Goal: Information Seeking & Learning: Check status

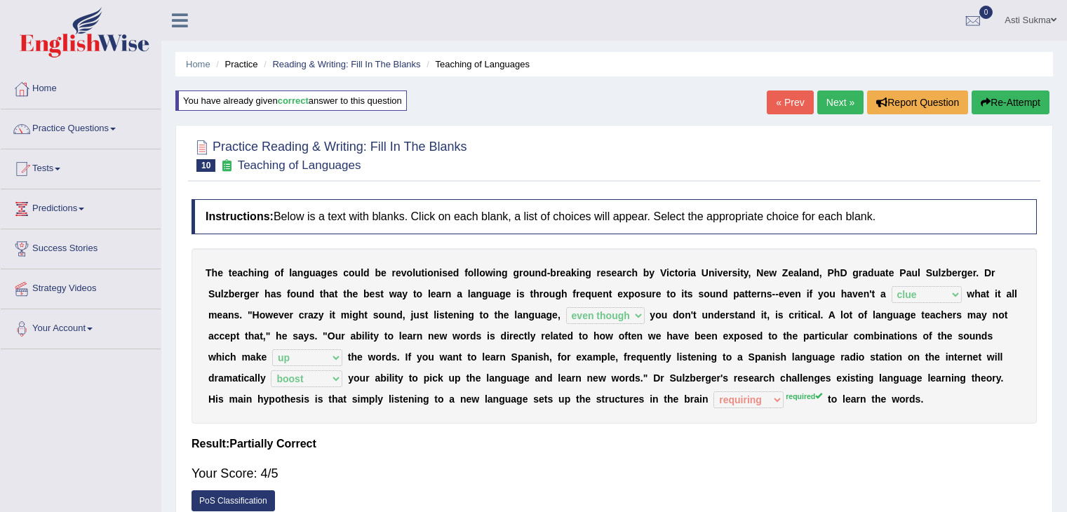
select select "clue"
select select "even though"
select select "up"
select select "boost"
select select "requiring"
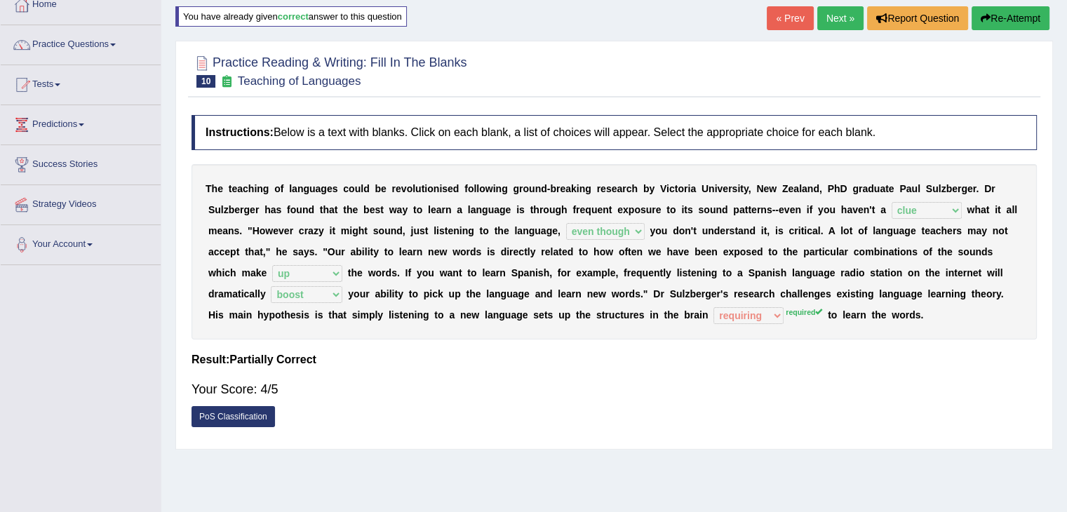
scroll to position [82, 0]
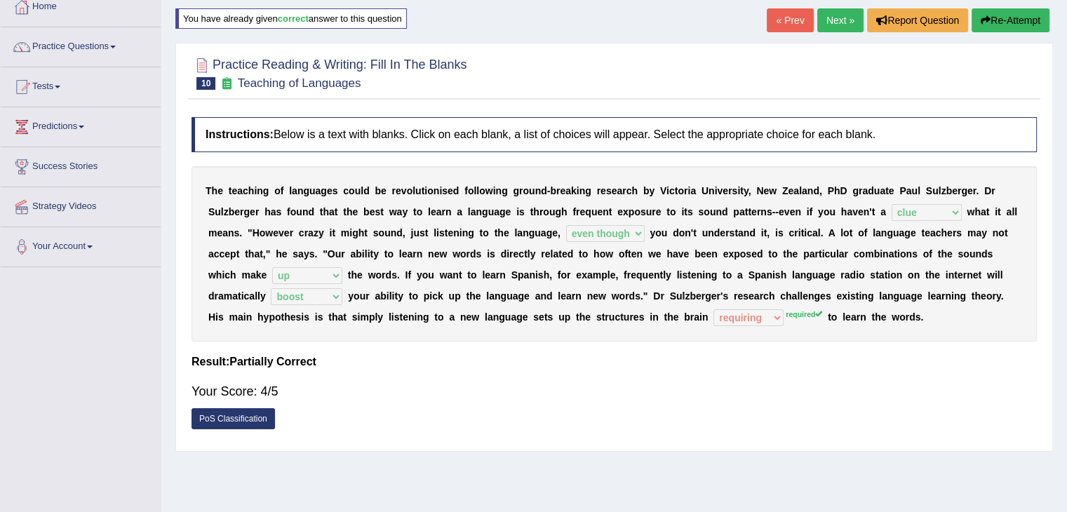
click at [824, 19] on link "Next »" at bounding box center [840, 20] width 46 height 24
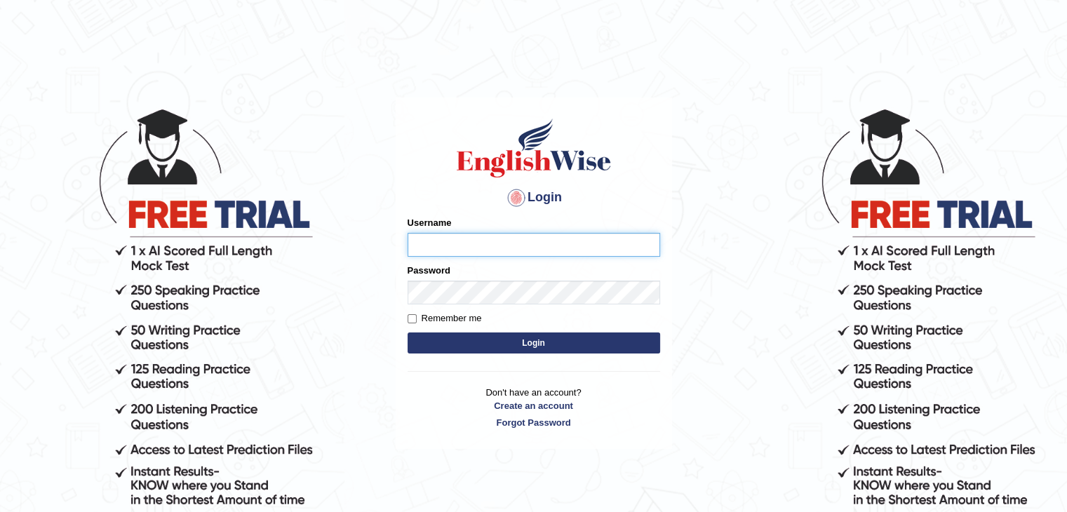
type input "AstiS"
click at [556, 351] on button "Login" at bounding box center [534, 343] width 253 height 21
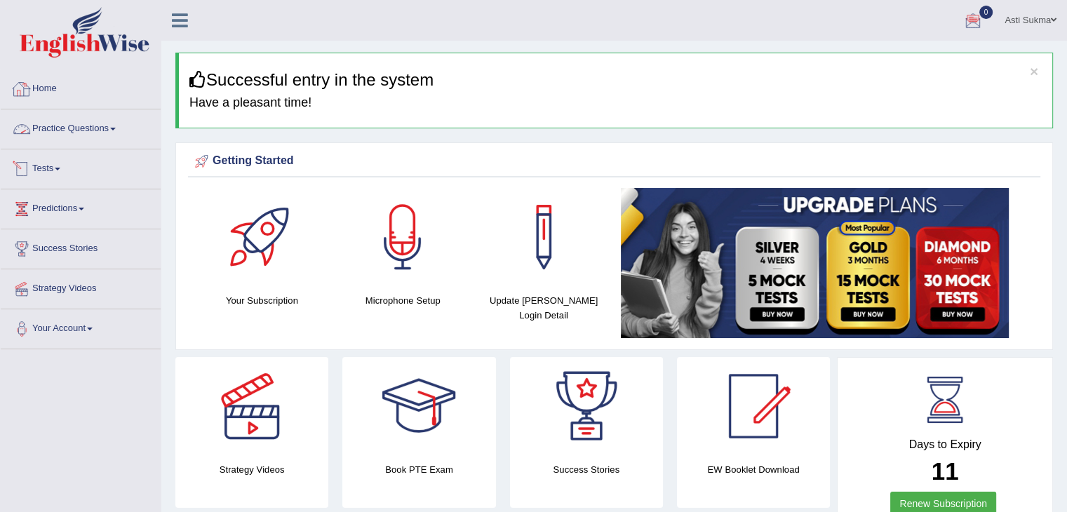
click at [55, 175] on link "Tests" at bounding box center [81, 166] width 160 height 35
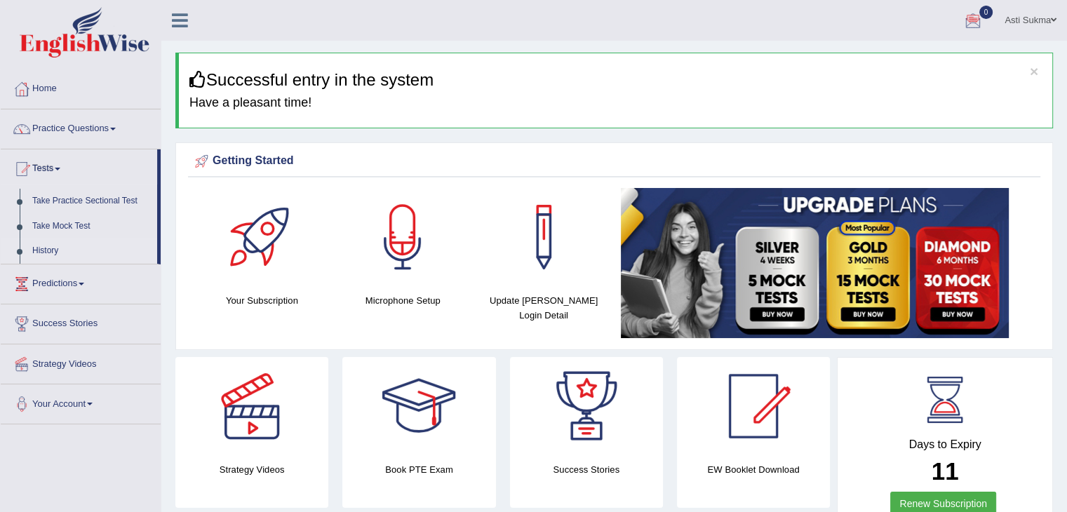
click at [48, 250] on link "History" at bounding box center [91, 251] width 131 height 25
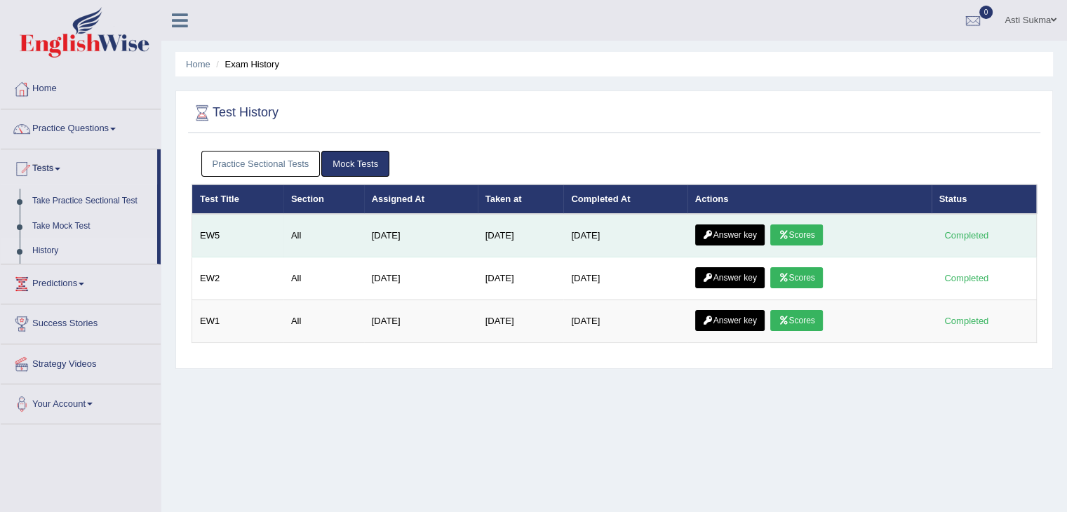
click at [797, 231] on link "Scores" at bounding box center [796, 235] width 52 height 21
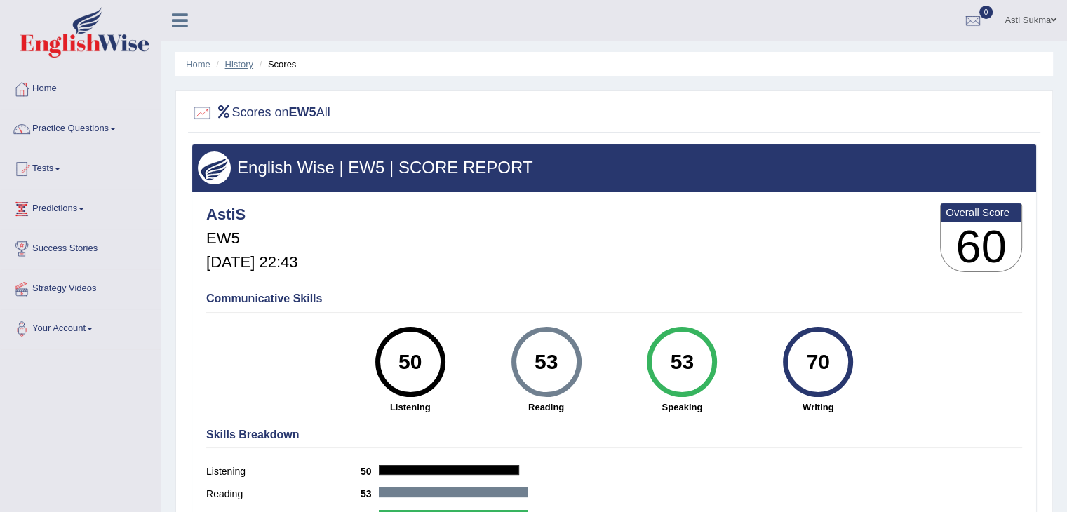
click at [239, 65] on link "History" at bounding box center [239, 64] width 28 height 11
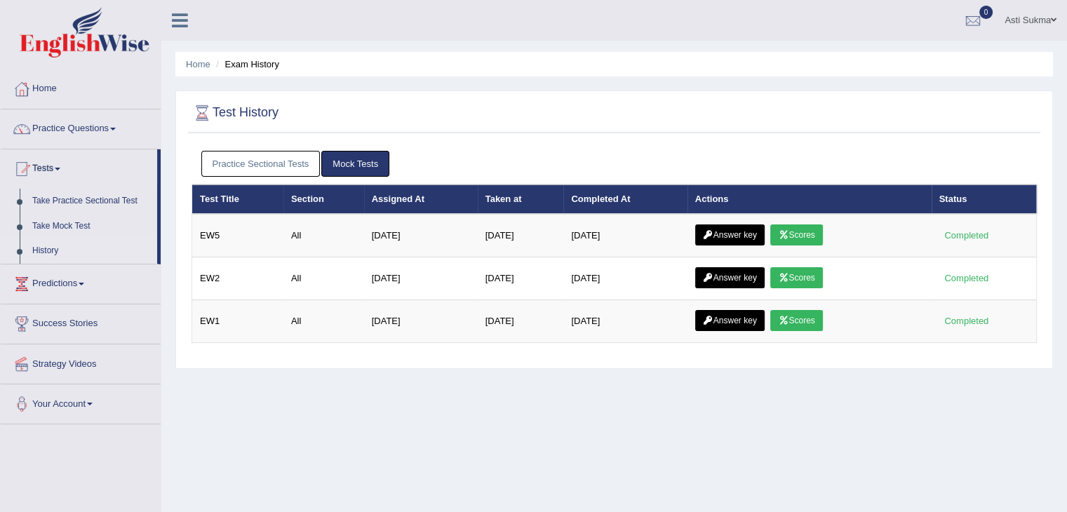
click at [685, 430] on div "Home Exam History Test History Practice Sectional Tests Mock Tests Test Title S…" at bounding box center [614, 351] width 906 height 702
click at [69, 220] on link "Take Mock Test" at bounding box center [91, 226] width 131 height 25
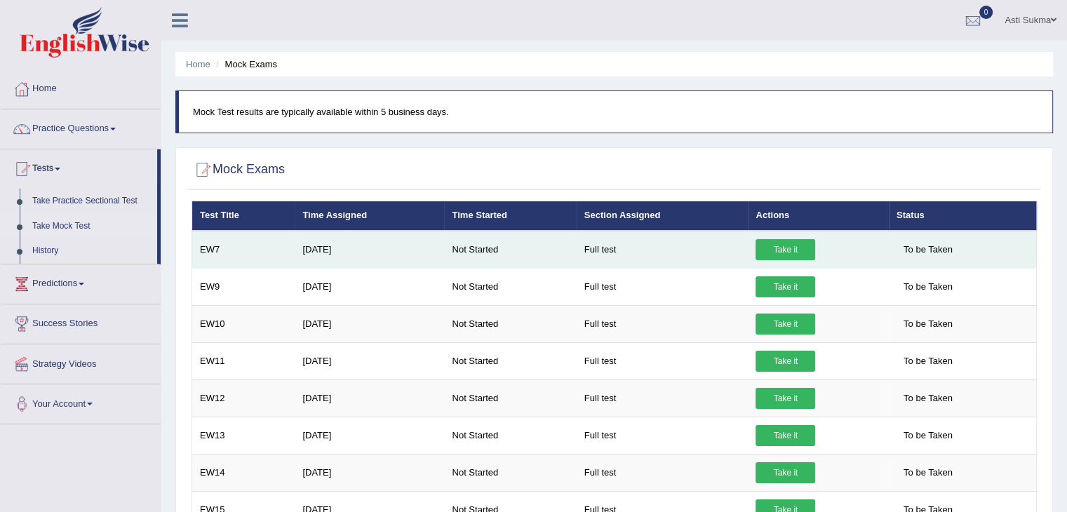
click at [797, 253] on link "Take it" at bounding box center [786, 249] width 60 height 21
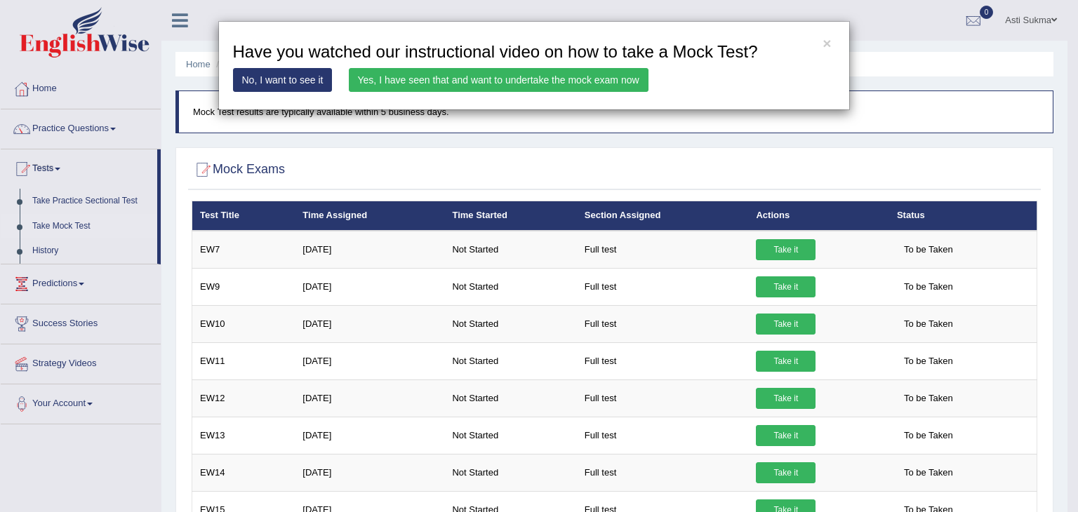
click at [591, 82] on link "Yes, I have seen that and want to undertake the mock exam now" at bounding box center [499, 80] width 300 height 24
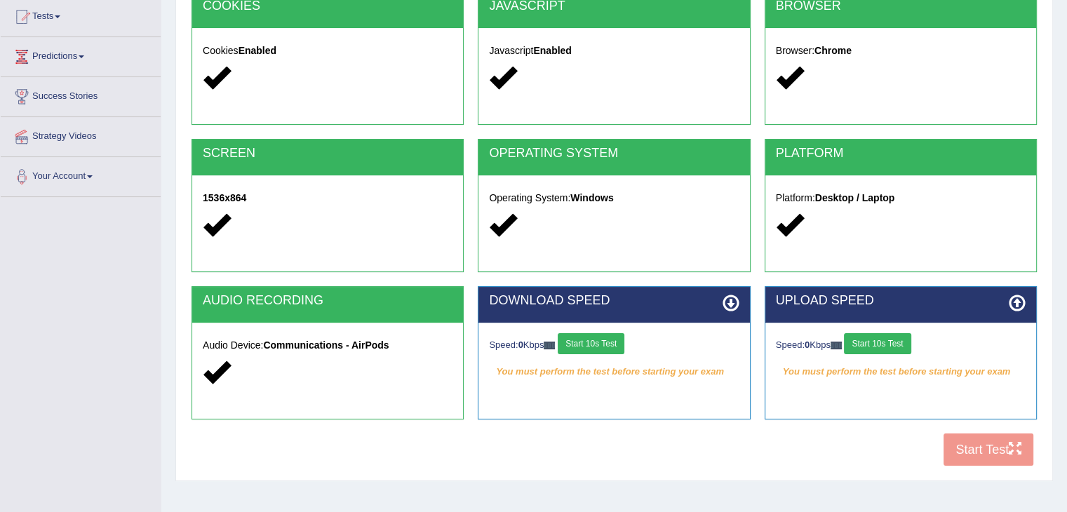
scroll to position [194, 0]
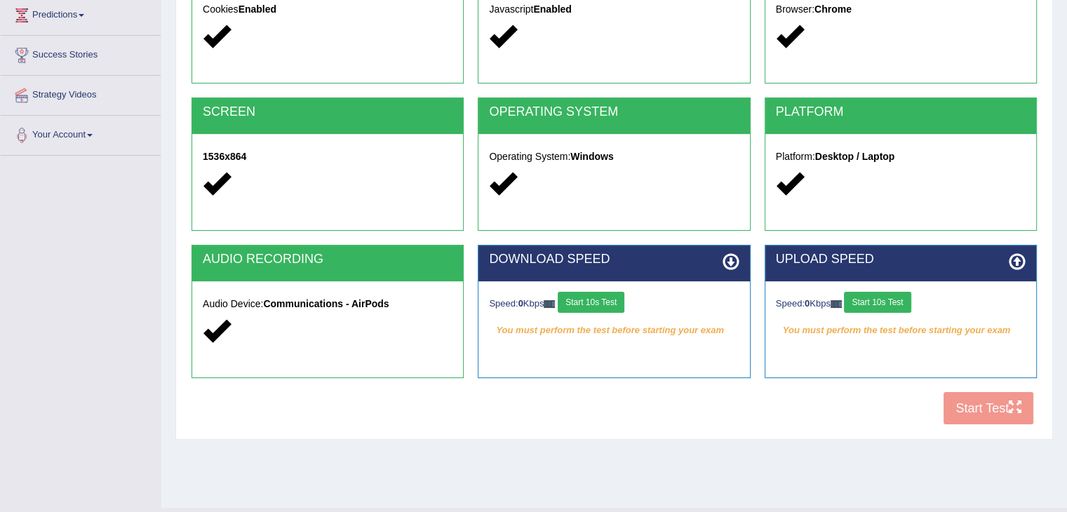
click at [596, 297] on button "Start 10s Test" at bounding box center [591, 302] width 67 height 21
click at [887, 306] on button "Start 10s Test" at bounding box center [877, 302] width 67 height 21
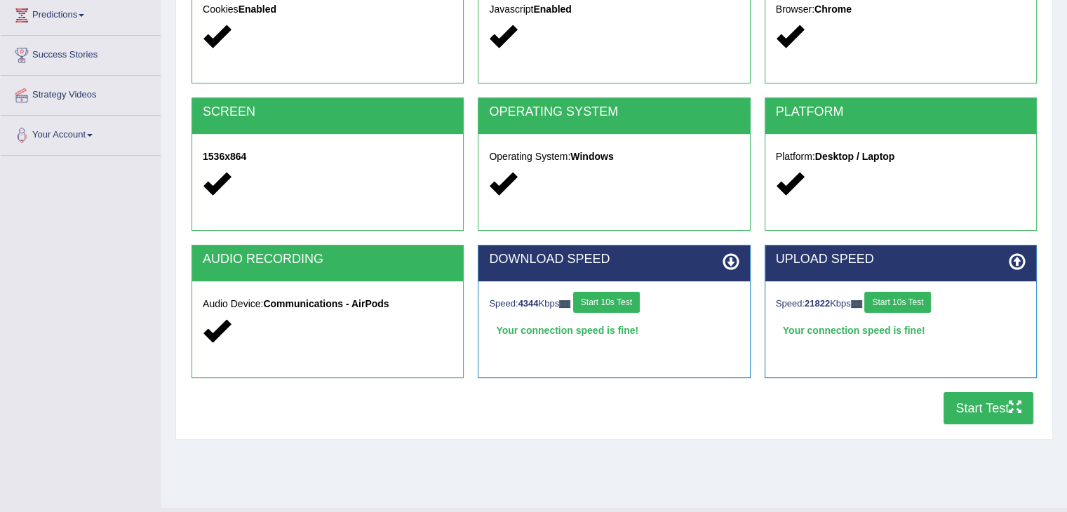
click at [1016, 411] on icon "button" at bounding box center [1015, 407] width 13 height 13
